Goal: Task Accomplishment & Management: Complete application form

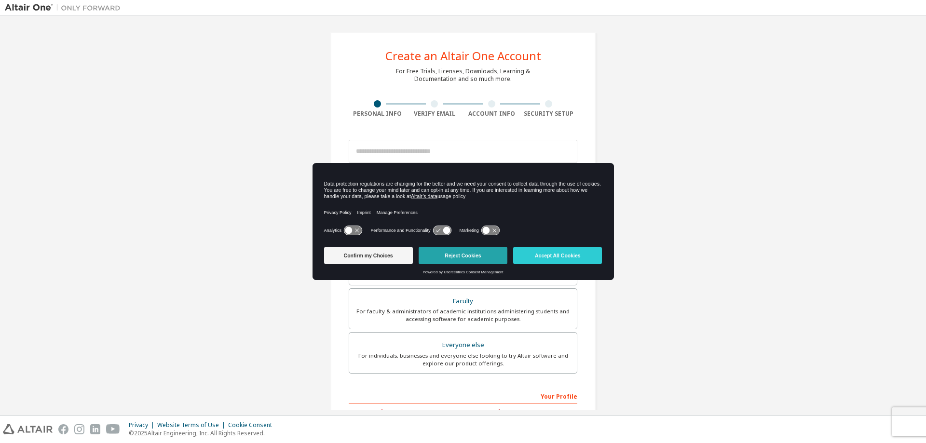
click at [463, 255] on button "Reject Cookies" at bounding box center [463, 255] width 89 height 17
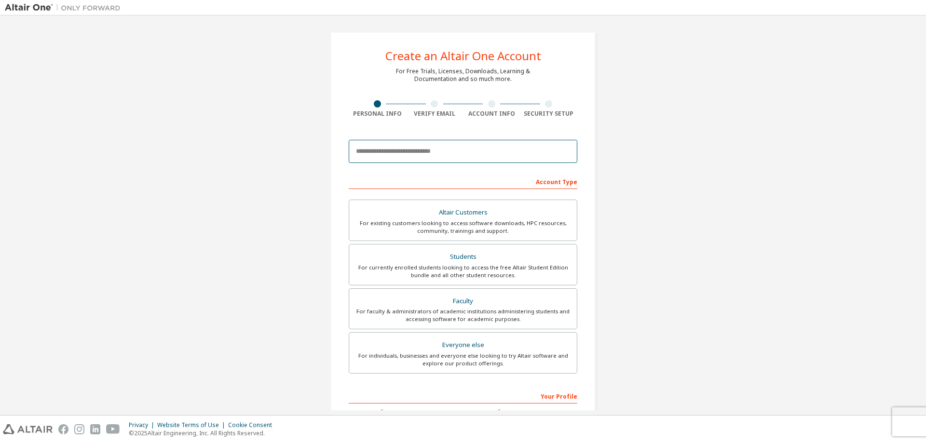
click at [453, 149] on input "email" at bounding box center [463, 151] width 229 height 23
type input "**********"
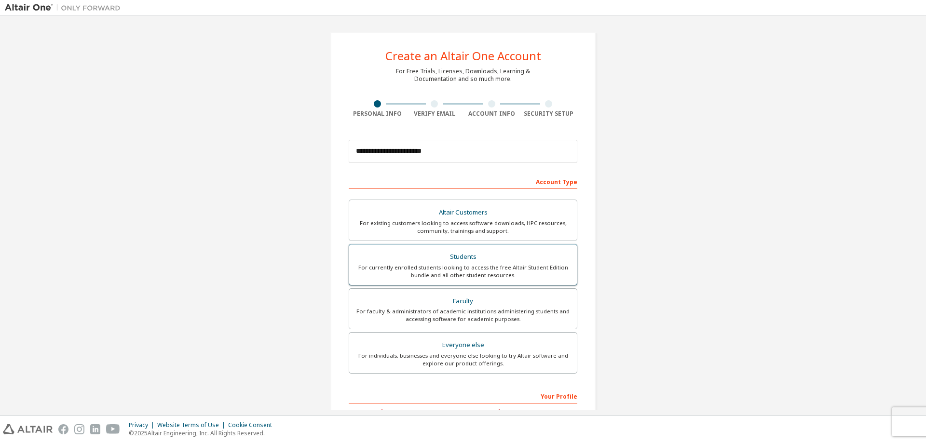
click at [516, 257] on div "Students" at bounding box center [463, 257] width 216 height 14
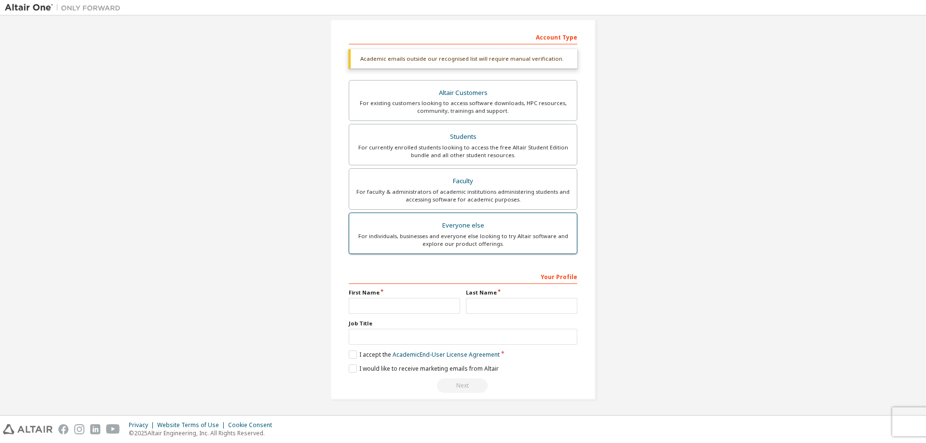
scroll to position [146, 0]
click at [395, 303] on input "text" at bounding box center [404, 305] width 111 height 16
type input "*"
type input "****"
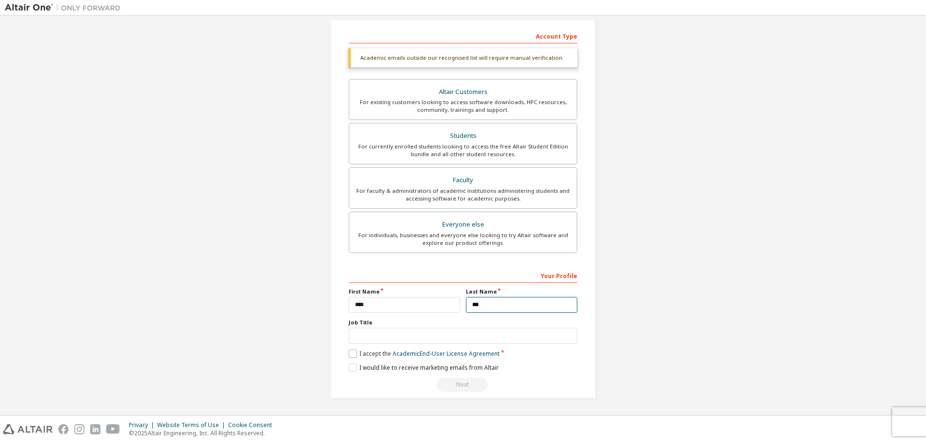
type input "***"
click at [360, 355] on label "I accept the Academic End-User License Agreement" at bounding box center [424, 354] width 151 height 8
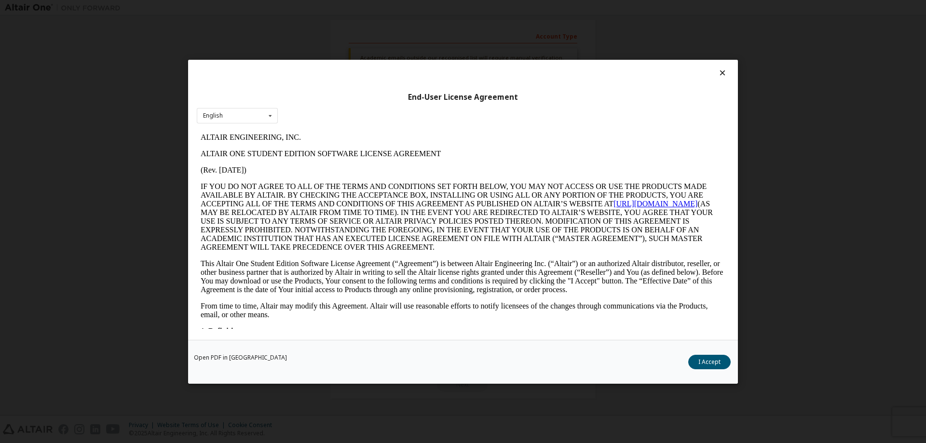
scroll to position [0, 0]
click at [711, 359] on button "I Accept" at bounding box center [709, 362] width 42 height 14
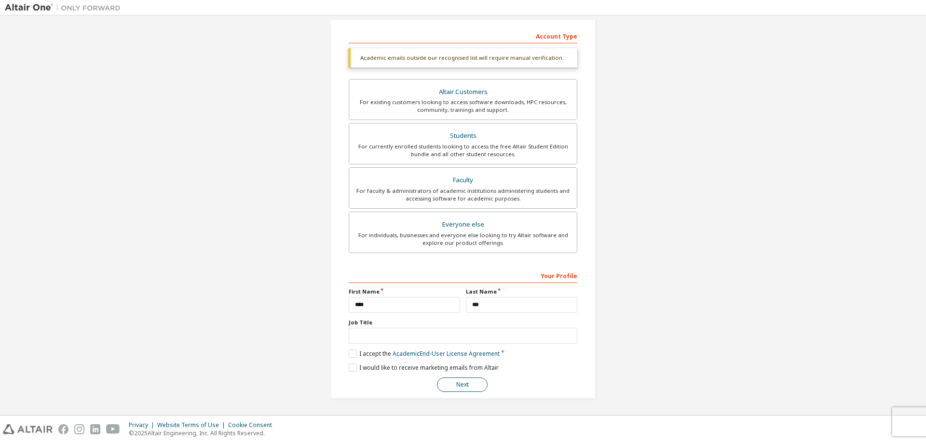
click at [468, 379] on button "Next" at bounding box center [462, 385] width 51 height 14
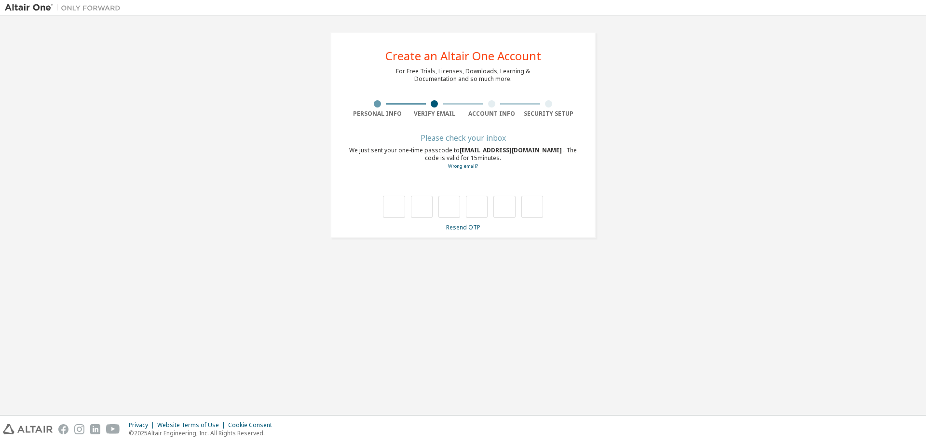
type input "*"
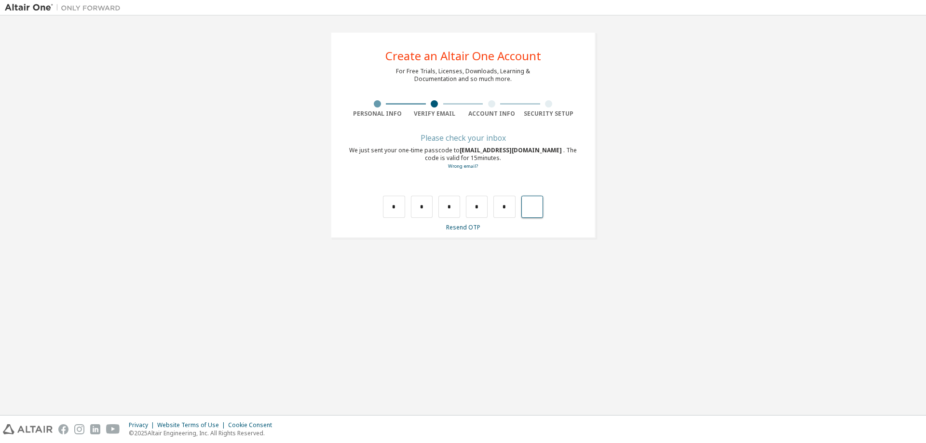
type input "*"
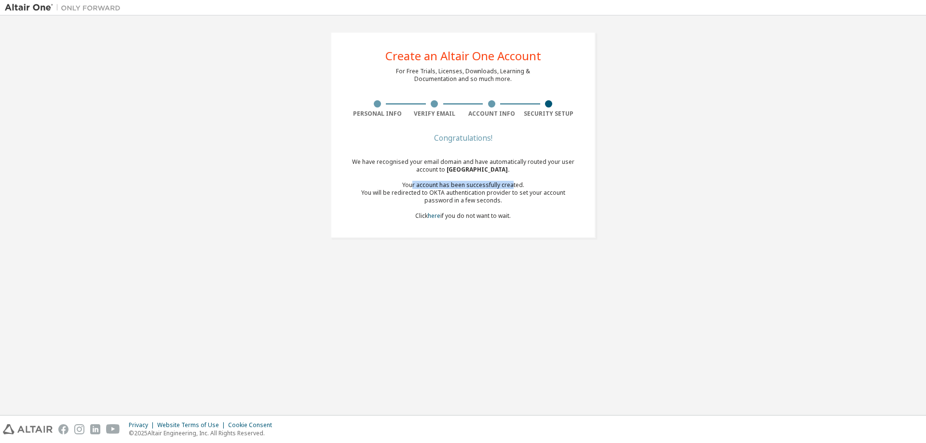
drag, startPoint x: 414, startPoint y: 187, endPoint x: 524, endPoint y: 187, distance: 110.0
click at [512, 182] on div "Your account has been successfully created." at bounding box center [463, 185] width 229 height 8
click at [525, 188] on div "Your account has been successfully created." at bounding box center [463, 185] width 229 height 8
drag, startPoint x: 353, startPoint y: 192, endPoint x: 460, endPoint y: 191, distance: 107.6
click at [460, 191] on div "You will be redirected to OKTA authentication provider to set your account pass…" at bounding box center [463, 196] width 229 height 15
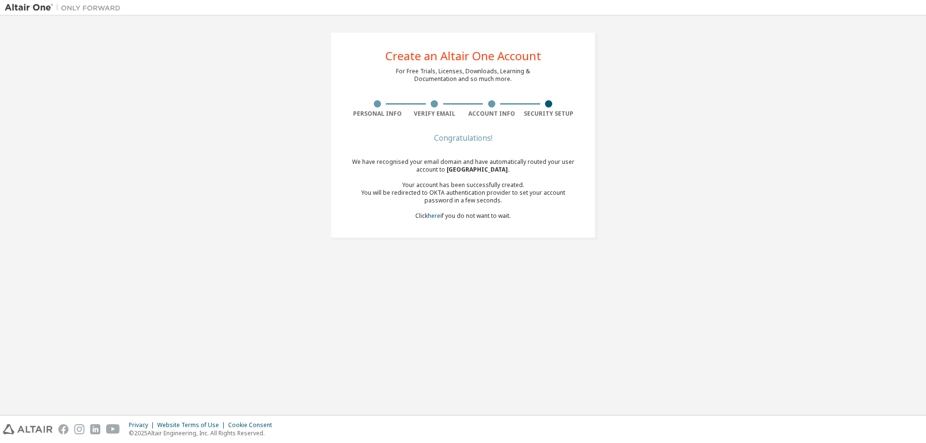
click at [492, 191] on div "You will be redirected to OKTA authentication provider to set your account pass…" at bounding box center [463, 196] width 229 height 15
